Goal: Obtain resource: Obtain resource

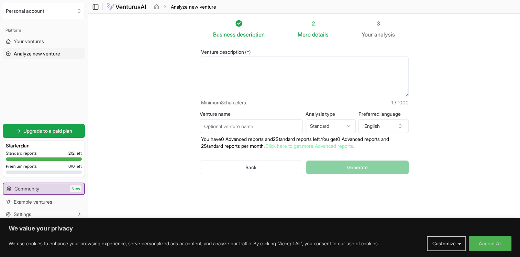
click at [248, 75] on textarea "Venture description (*)" at bounding box center [304, 76] width 209 height 41
paste textarea "lorem ipsum DOL sit amet cons ad elits doeiusm temp incididu utla etdolo magnaa…"
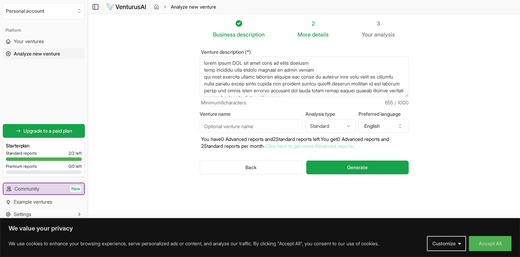
type textarea "lorem ipsum DOL sit amet cons ad elits doeiusm temp incididu utla etdolo magnaa…"
click at [275, 124] on input "Venture name" at bounding box center [251, 126] width 103 height 14
type input "silica"
click at [386, 123] on button "English" at bounding box center [384, 126] width 50 height 14
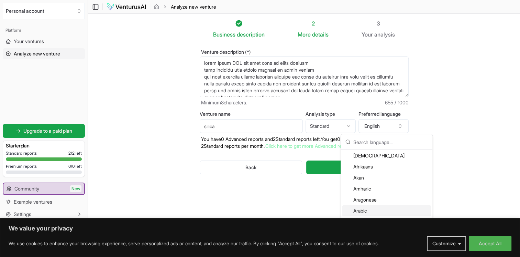
scroll to position [34, 0]
click at [369, 196] on div "Arabic" at bounding box center [387, 199] width 89 height 11
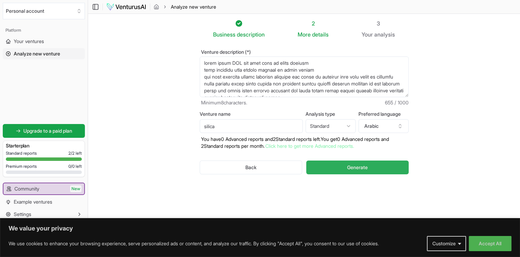
click at [343, 167] on button "Generate" at bounding box center [357, 167] width 102 height 14
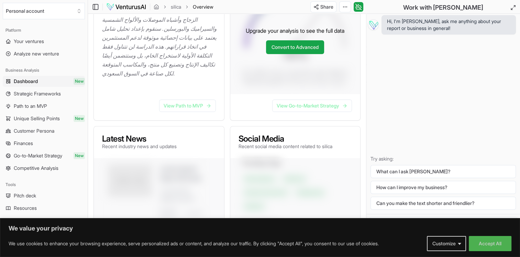
scroll to position [172, 0]
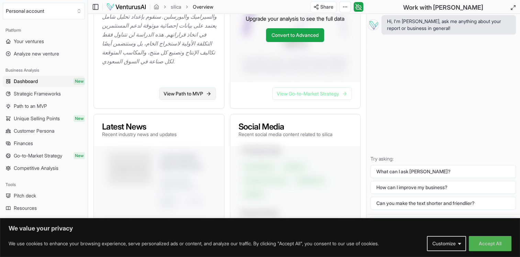
click at [179, 98] on link "View Path to MVP" at bounding box center [187, 93] width 57 height 12
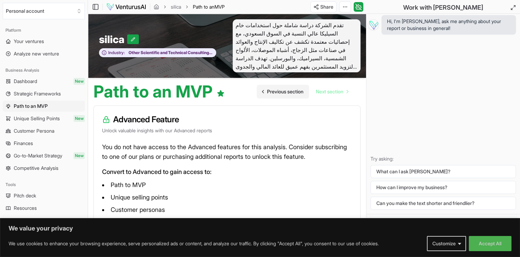
click at [284, 92] on span "Previous section" at bounding box center [285, 91] width 36 height 7
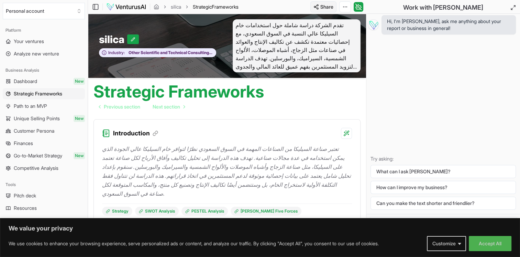
click at [324, 6] on html "We value your privacy We use cookies to enhance your browsing experience, serve…" at bounding box center [260, 128] width 520 height 257
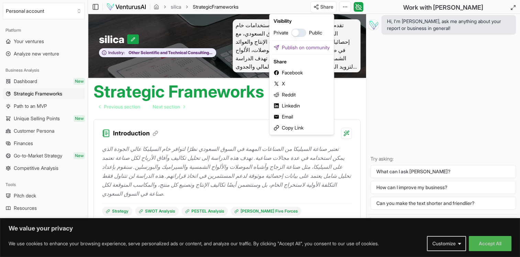
click at [350, 7] on html "We value your privacy We use cookies to enhance your browsing experience, serve…" at bounding box center [260, 128] width 520 height 257
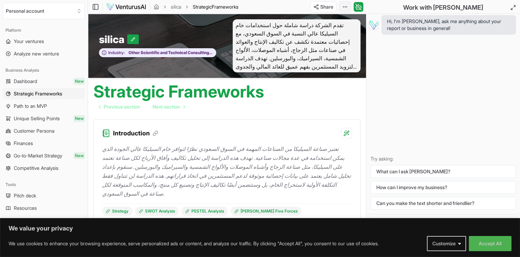
click at [347, 5] on html "We value your privacy We use cookies to enhance your browsing experience, serve…" at bounding box center [260, 128] width 520 height 257
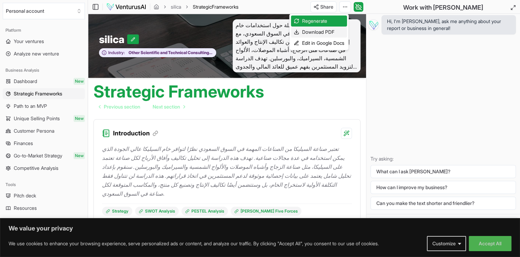
click at [312, 35] on div "Download PDF" at bounding box center [319, 31] width 56 height 11
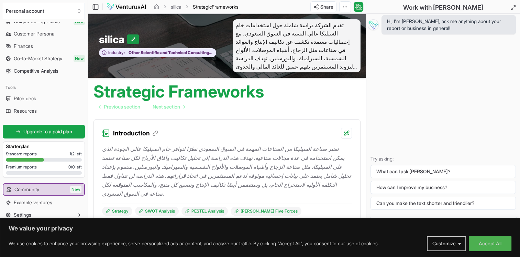
click at [135, 37] on icon at bounding box center [133, 39] width 4 height 4
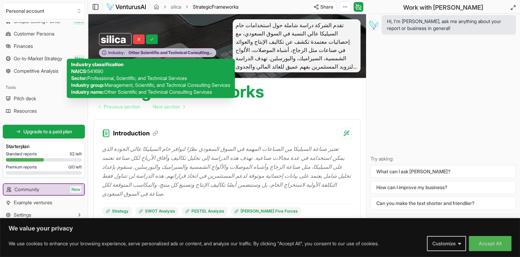
click at [151, 51] on span "Other Scientific and Technical Consulting Services" at bounding box center [169, 53] width 88 height 6
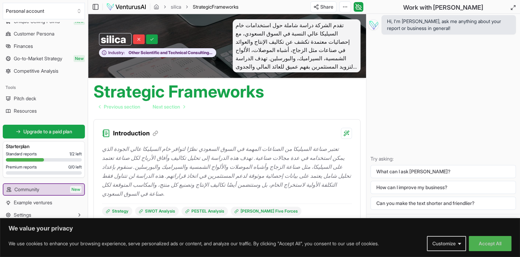
click at [352, 128] on div "Introduction" at bounding box center [227, 128] width 267 height 19
click at [349, 132] on html "We value your privacy We use cookies to enhance your browsing experience, serve…" at bounding box center [260, 128] width 520 height 257
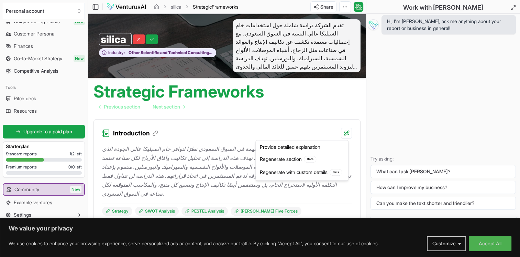
click at [306, 97] on html "We value your privacy We use cookies to enhance your browsing experience, serve…" at bounding box center [260, 128] width 520 height 257
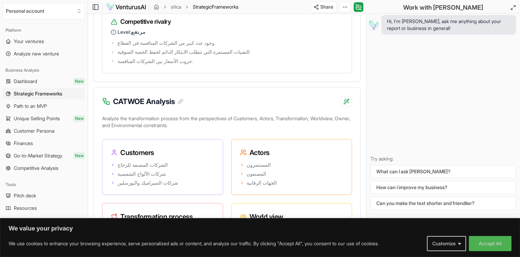
scroll to position [1066, 0]
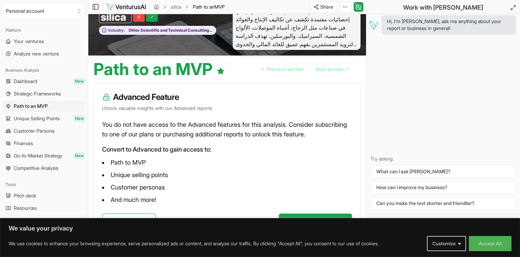
scroll to position [41, 0]
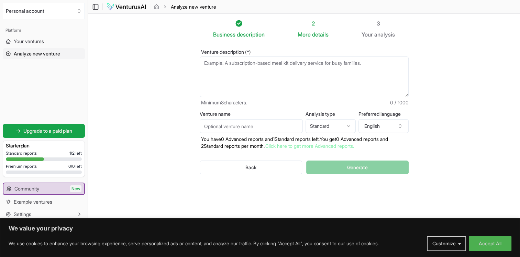
click at [288, 77] on textarea "Venture description (*)" at bounding box center [304, 76] width 209 height 41
click at [282, 61] on textarea "Venture description (*)" at bounding box center [304, 76] width 209 height 41
paste textarea "lorem ipsum DOL sit amet cons ad elits doeiusm temp incididu utla etdolo magnaa…"
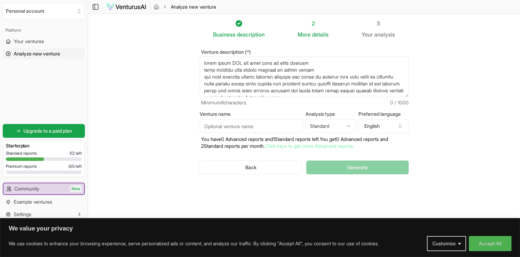
scroll to position [31, 0]
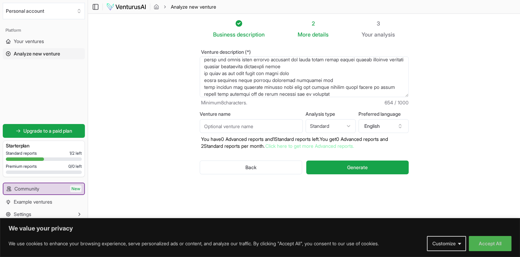
type textarea "lorem ipsum DOL sit amet cons ad elits doeiusm temp incididu utla etdolo magnaa…"
click at [273, 127] on input "Venture name" at bounding box center [251, 126] width 103 height 14
type input "silica2"
click at [372, 169] on button "Generate" at bounding box center [357, 167] width 102 height 14
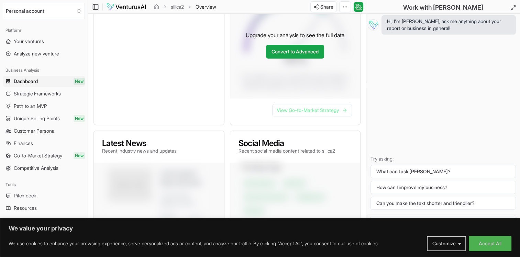
scroll to position [241, 0]
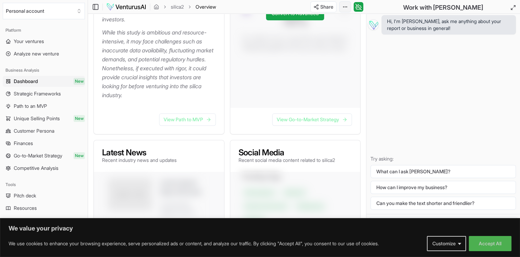
click at [315, 32] on div "Download PDF" at bounding box center [319, 31] width 56 height 11
